Goal: Transaction & Acquisition: Purchase product/service

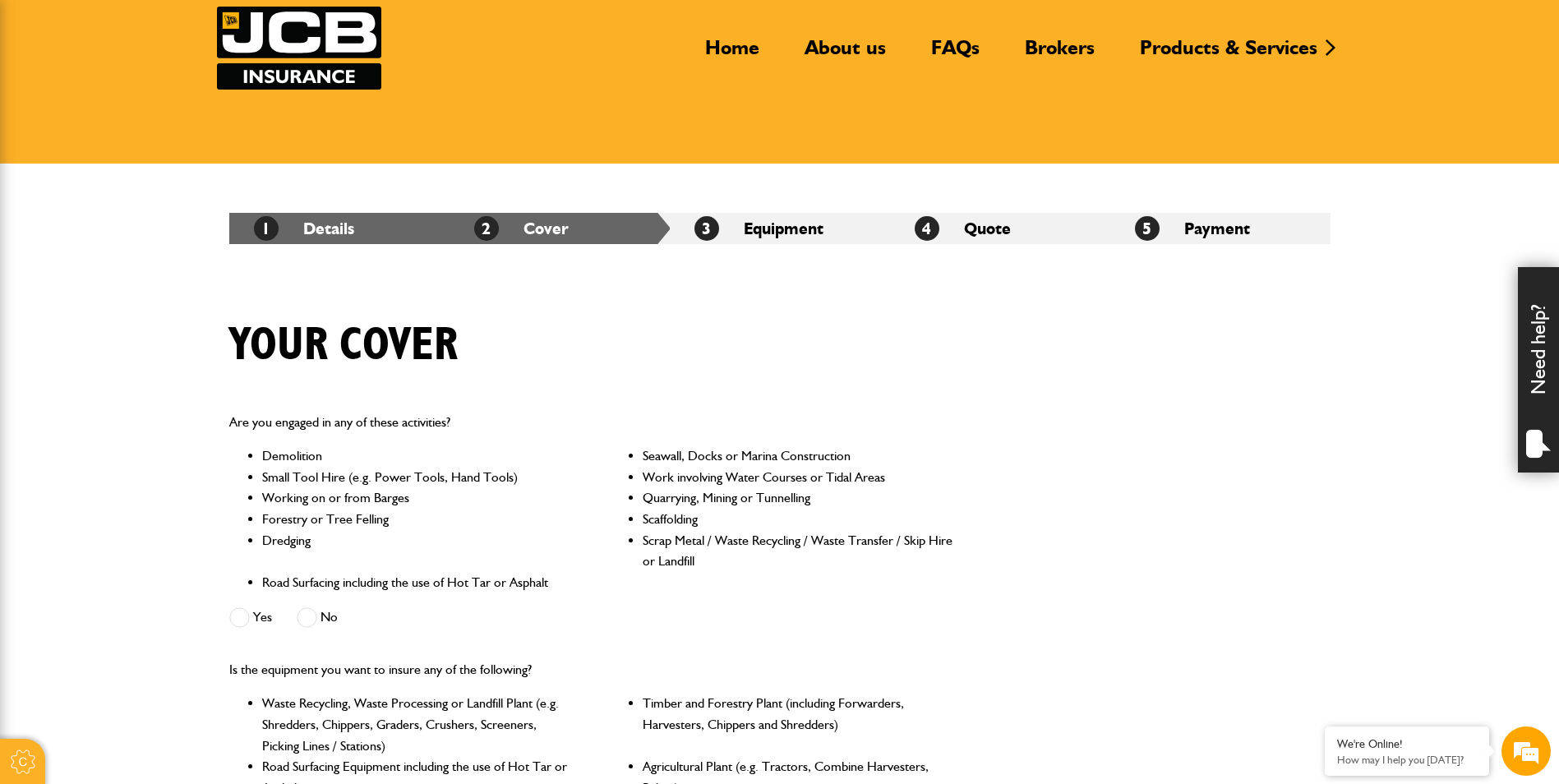
scroll to position [82, 0]
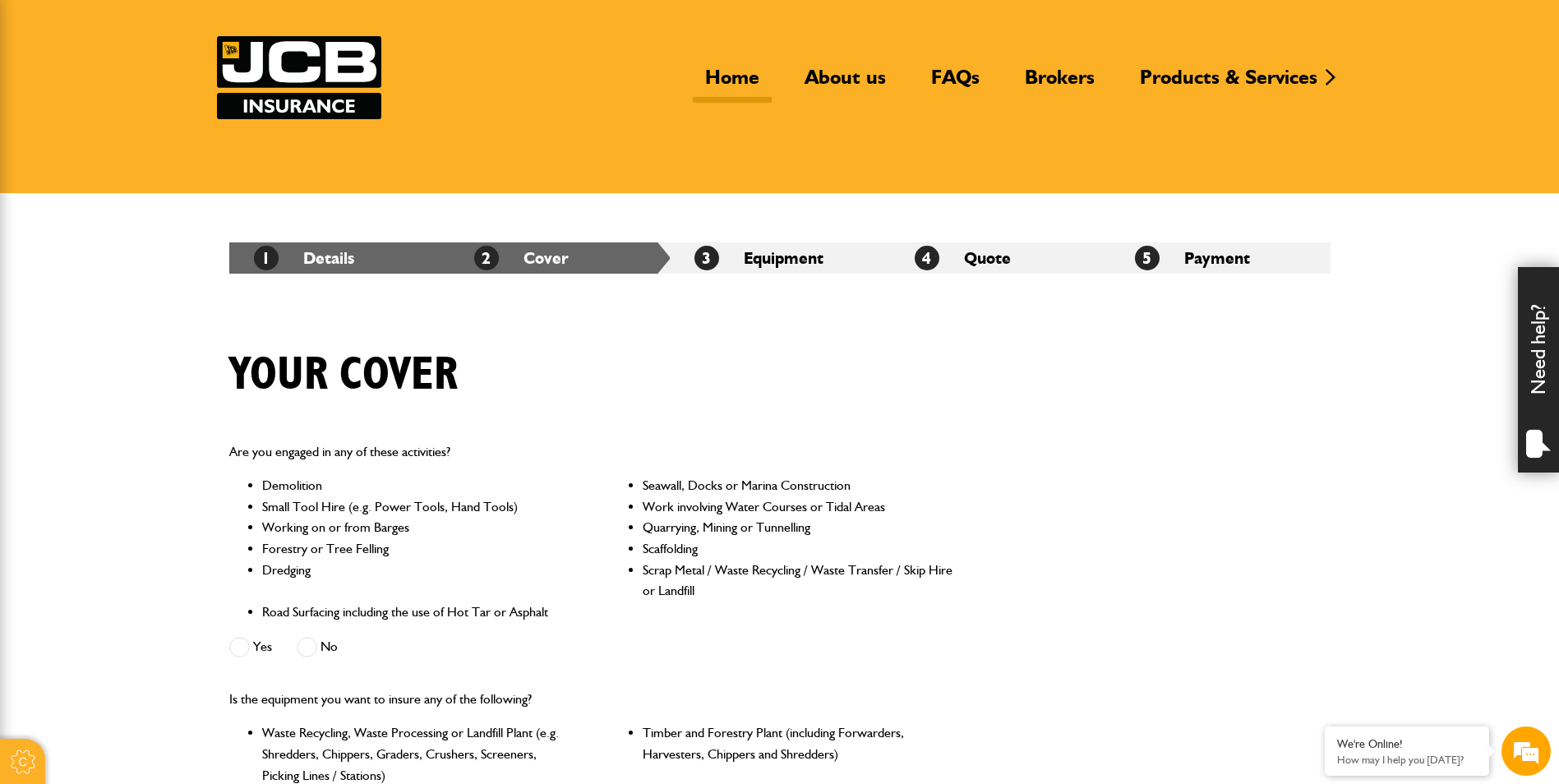
click at [720, 77] on link "Home" at bounding box center [732, 84] width 79 height 38
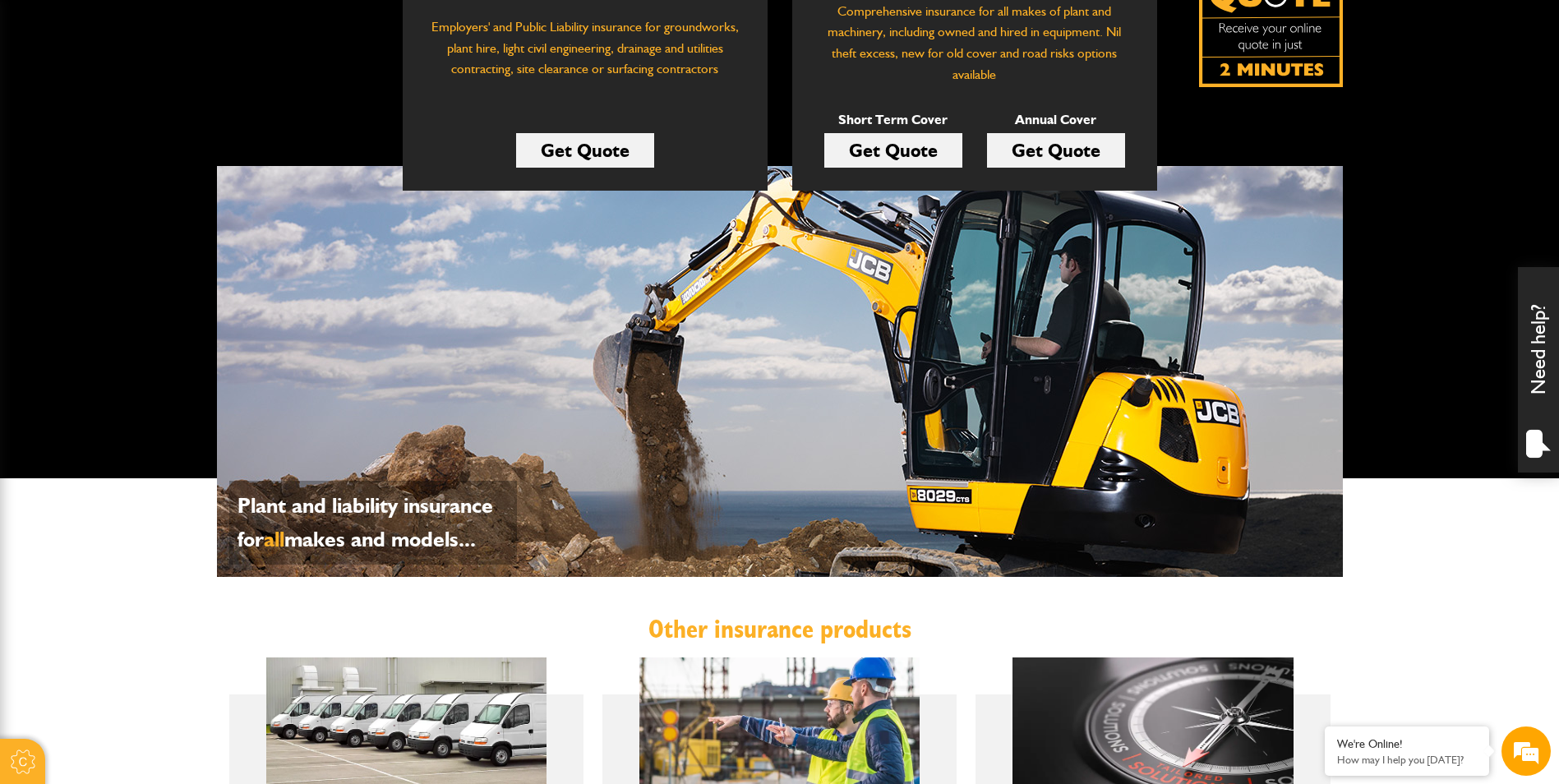
scroll to position [165, 0]
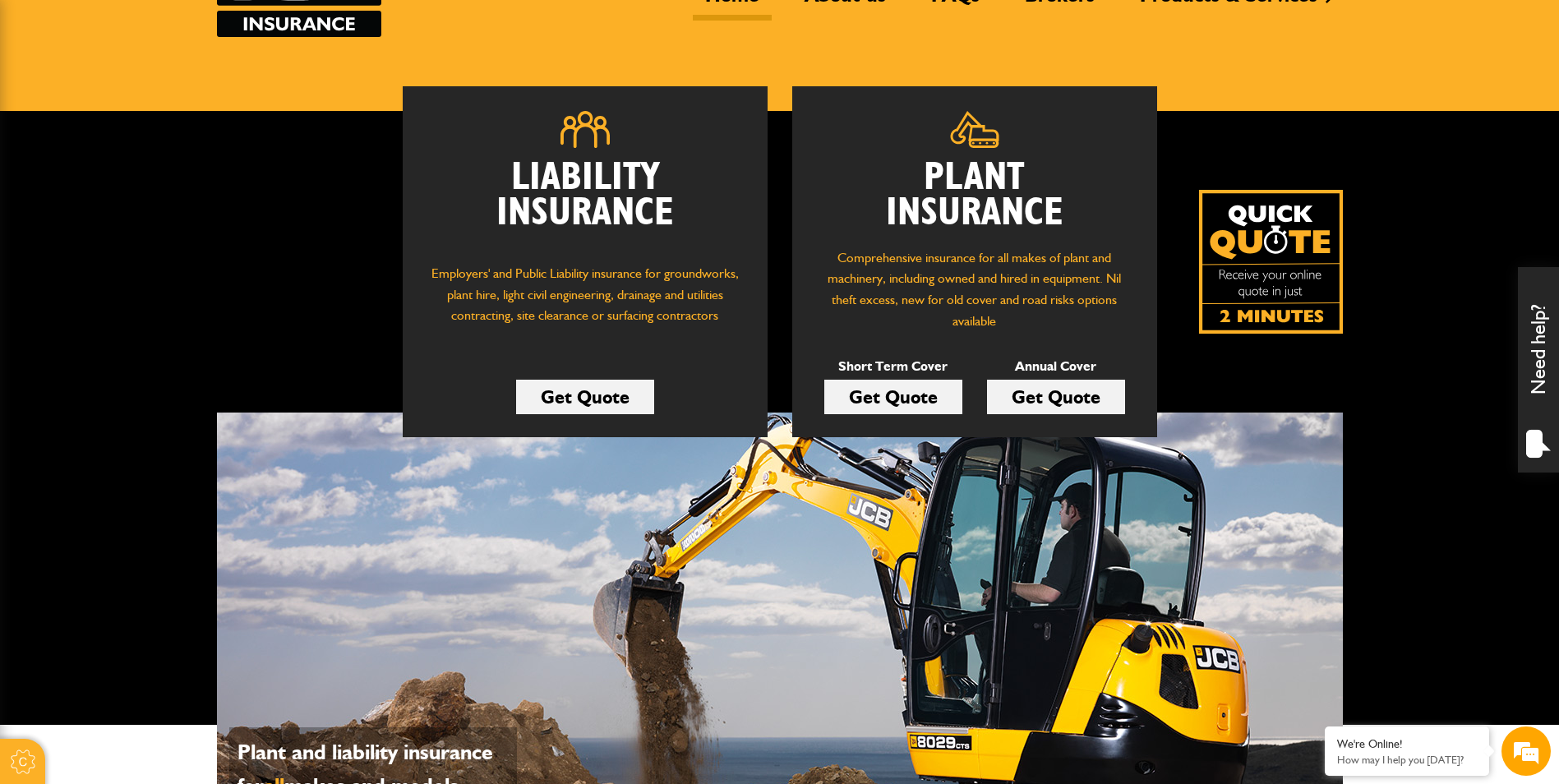
click at [903, 404] on link "Get Quote" at bounding box center [893, 397] width 138 height 35
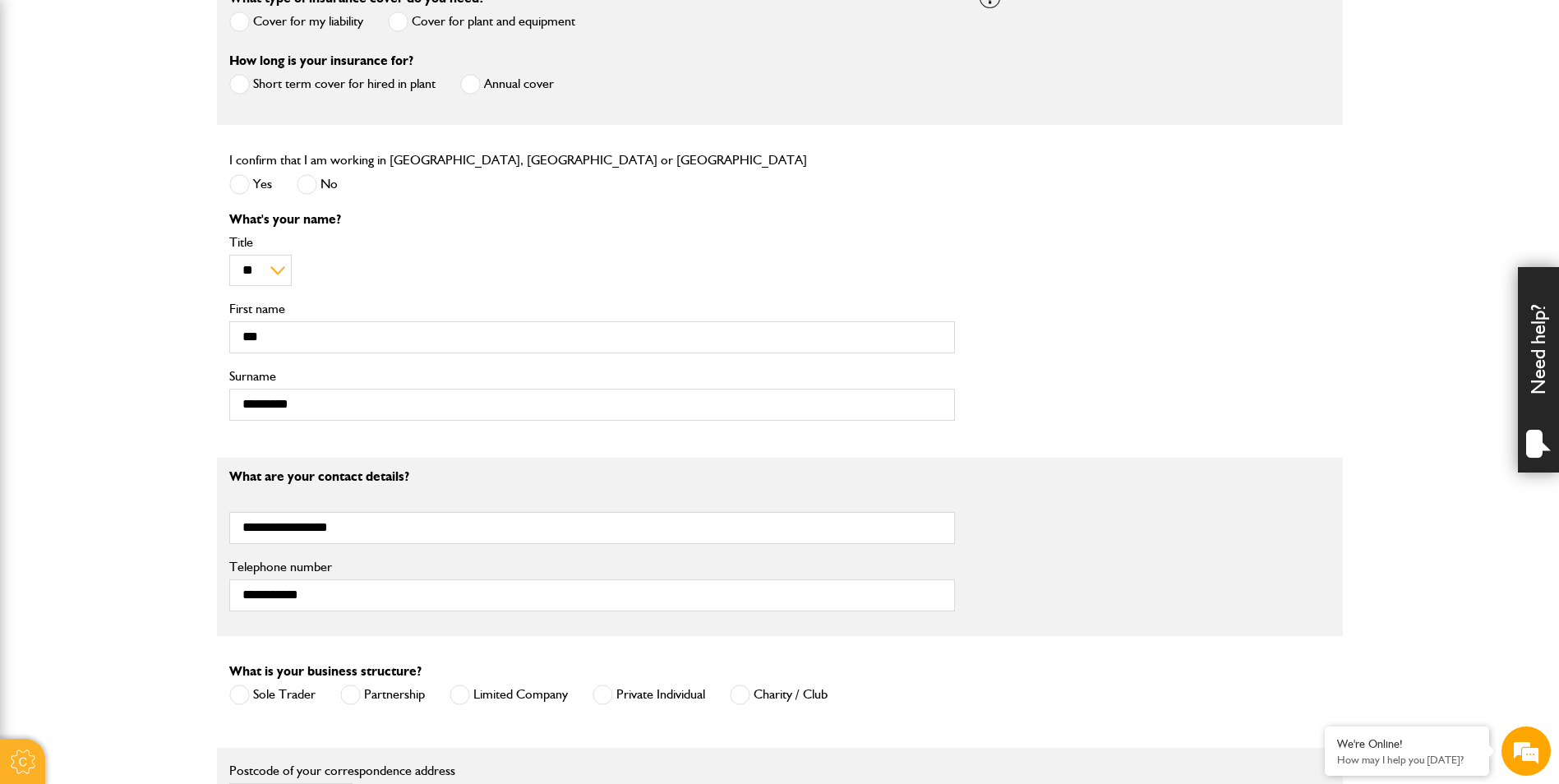
scroll to position [657, 0]
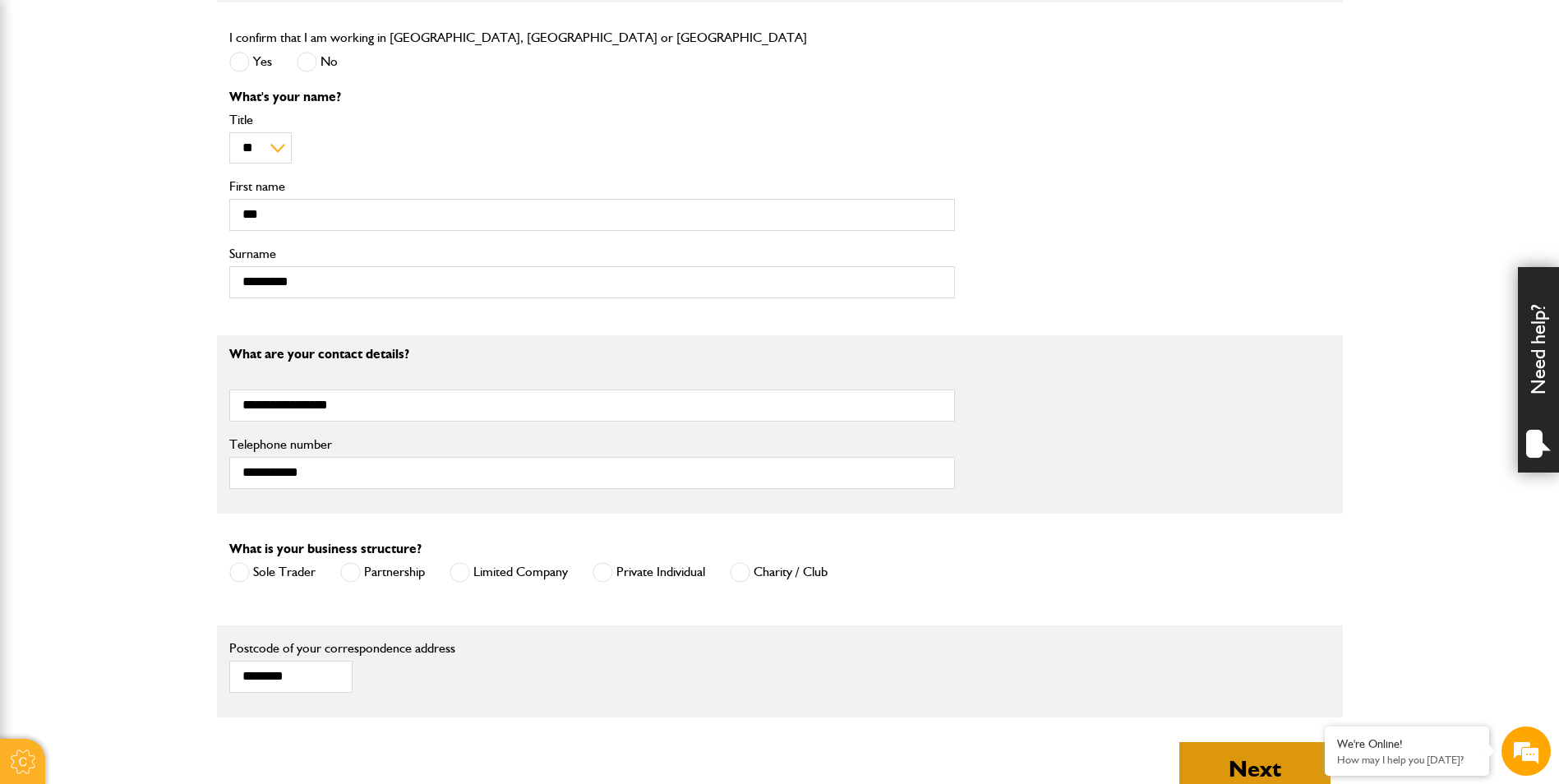
click at [1285, 769] on button "Next" at bounding box center [1254, 768] width 151 height 53
